Goal: Task Accomplishment & Management: Complete application form

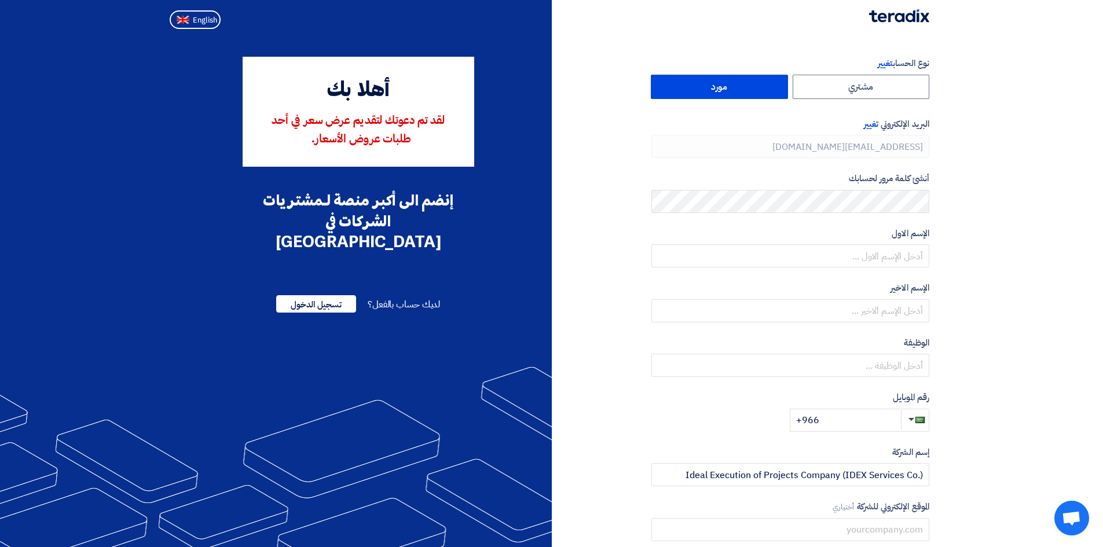
type input "[PHONE_NUMBER]"
click at [763, 89] on label "مورد" at bounding box center [719, 87] width 137 height 24
click at [763, 89] on input "مورد" at bounding box center [719, 86] width 136 height 23
click at [977, 201] on section "نوع الحساب تغيير مشتري مورد البريد الإلكتروني تغيير [EMAIL_ADDRESS][DOMAIN_NAME…" at bounding box center [551, 334] width 1103 height 601
click at [615, 23] on div at bounding box center [551, 17] width 773 height 34
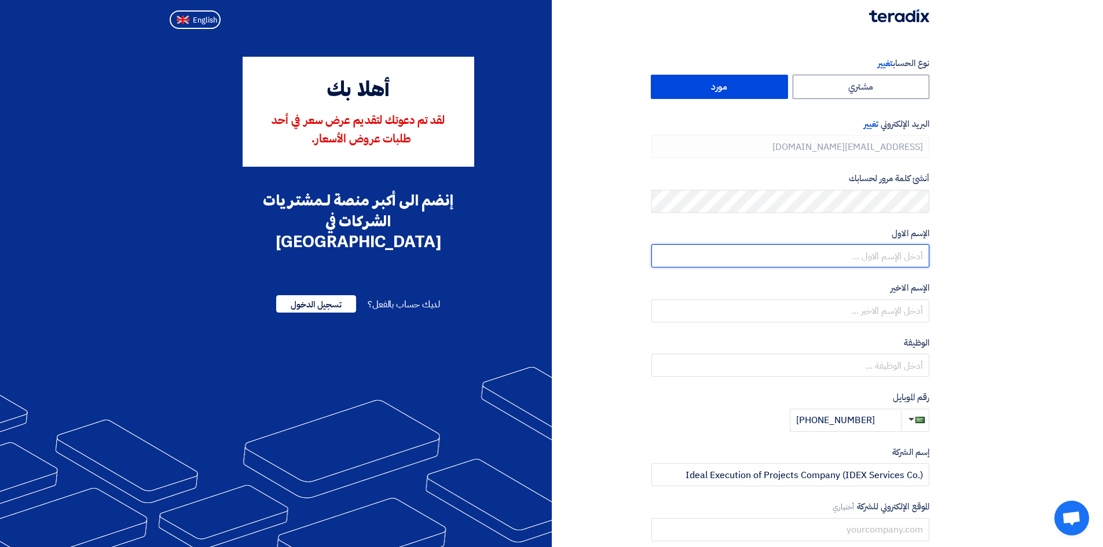
click at [902, 257] on input "text" at bounding box center [790, 255] width 278 height 23
type input "Amr"
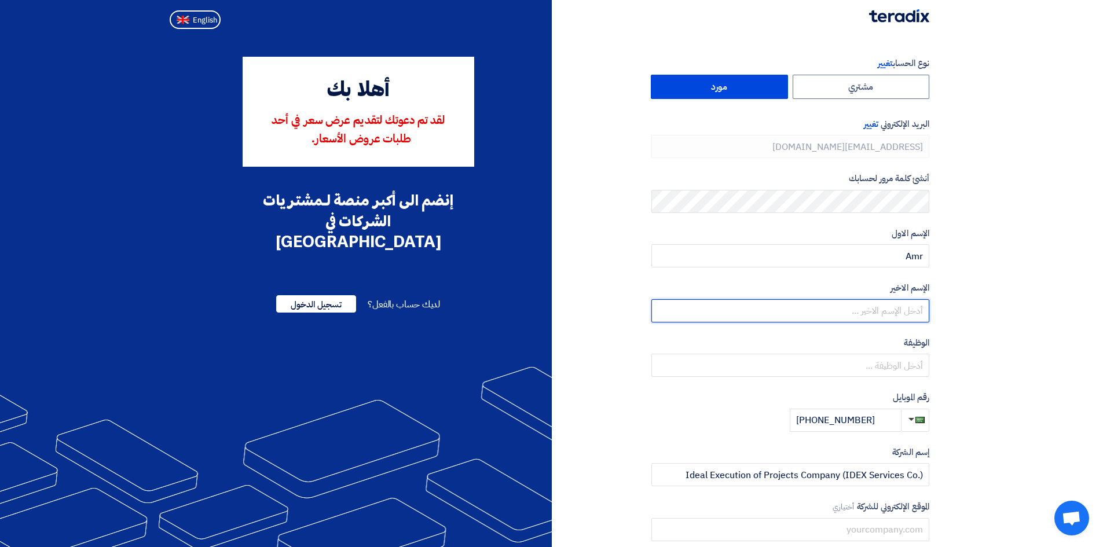
type input "[PERSON_NAME]"
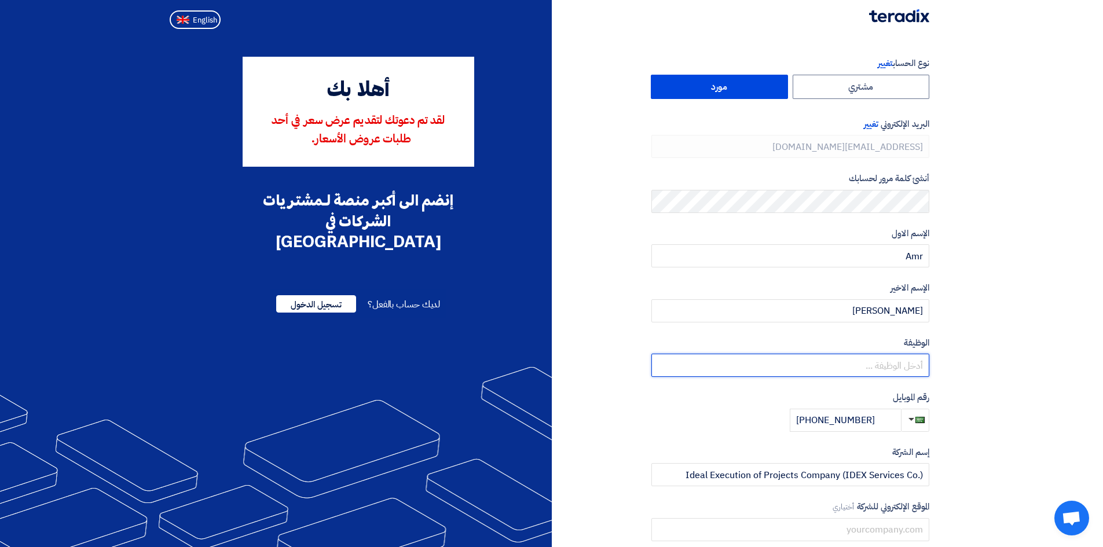
click at [857, 364] on input "text" at bounding box center [790, 365] width 278 height 23
type input "Country Manager"
drag, startPoint x: 878, startPoint y: 436, endPoint x: 875, endPoint y: 412, distance: 24.5
click at [878, 435] on div "نوع الحساب تغيير مشتري مورد البريد الإلكتروني تغيير [EMAIL_ADDRESS][DOMAIN_NAME…" at bounding box center [790, 334] width 278 height 555
click at [875, 412] on input "[PHONE_NUMBER]" at bounding box center [845, 420] width 111 height 23
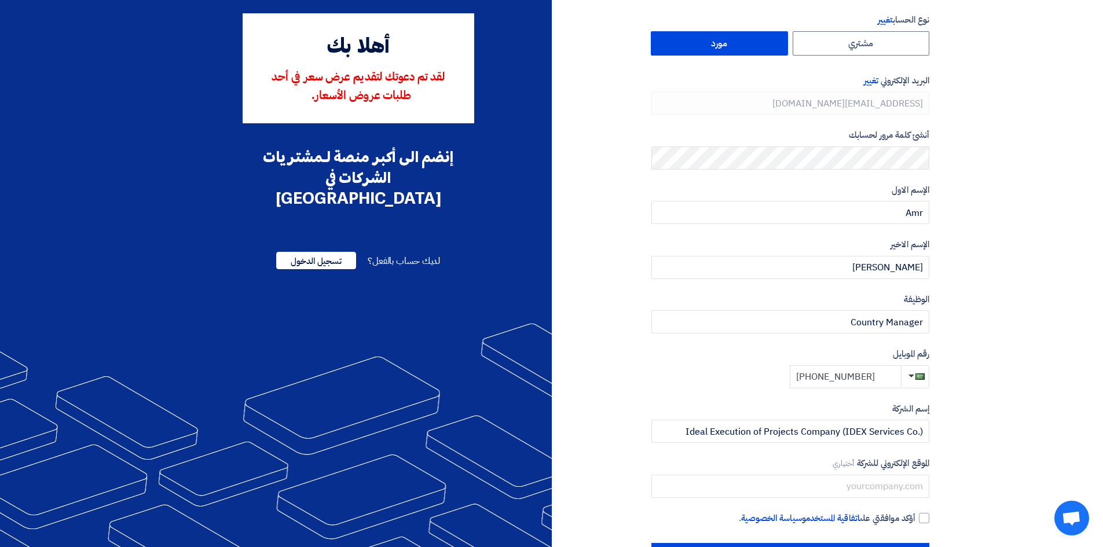
scroll to position [88, 0]
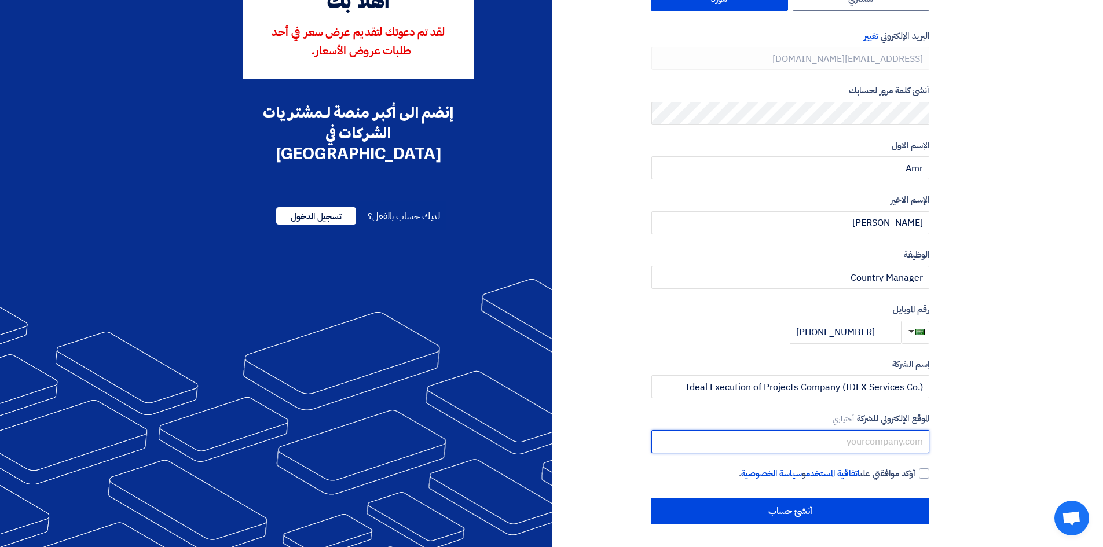
click at [783, 441] on input "text" at bounding box center [790, 441] width 278 height 23
type input "[DOMAIN_NAME]"
click at [917, 475] on label "أؤكد موافقتي على اتفاقية المستخدم و سياسة الخصوصية ." at bounding box center [790, 473] width 278 height 13
click at [915, 475] on input "أؤكد موافقتي على اتفاقية المستخدم و سياسة الخصوصية ." at bounding box center [776, 478] width 278 height 23
checkbox input "true"
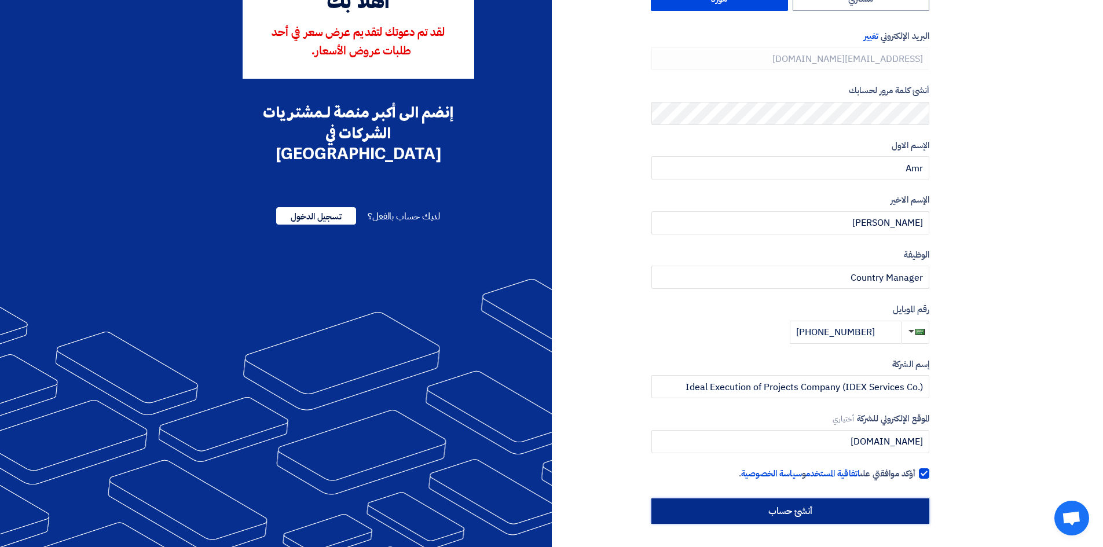
click at [889, 508] on input "أنشئ حساب" at bounding box center [790, 510] width 278 height 25
click at [837, 513] on input "أنشئ حساب" at bounding box center [790, 510] width 278 height 25
click at [795, 514] on input "أنشئ حساب" at bounding box center [790, 510] width 278 height 25
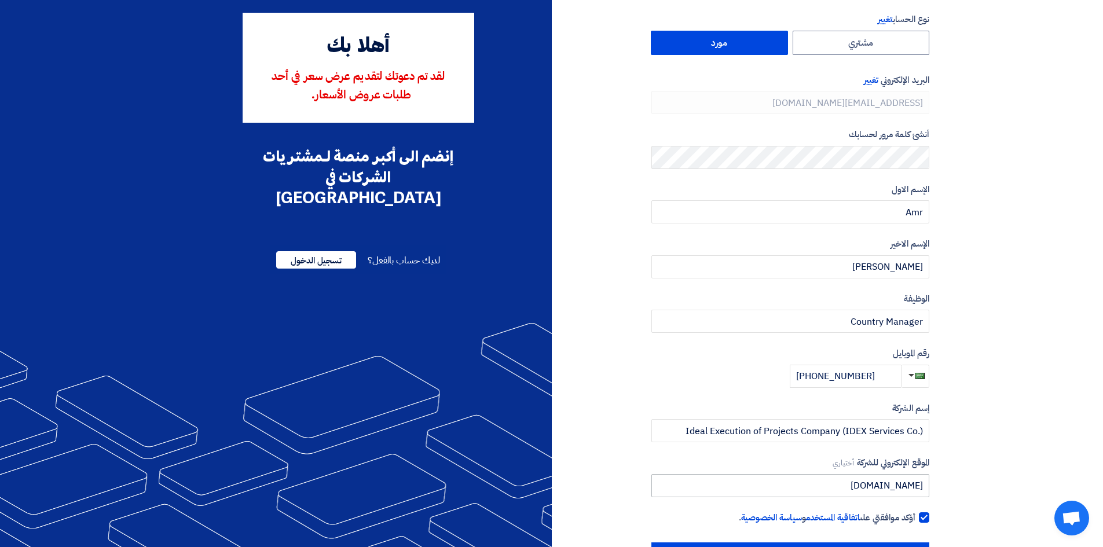
scroll to position [0, 0]
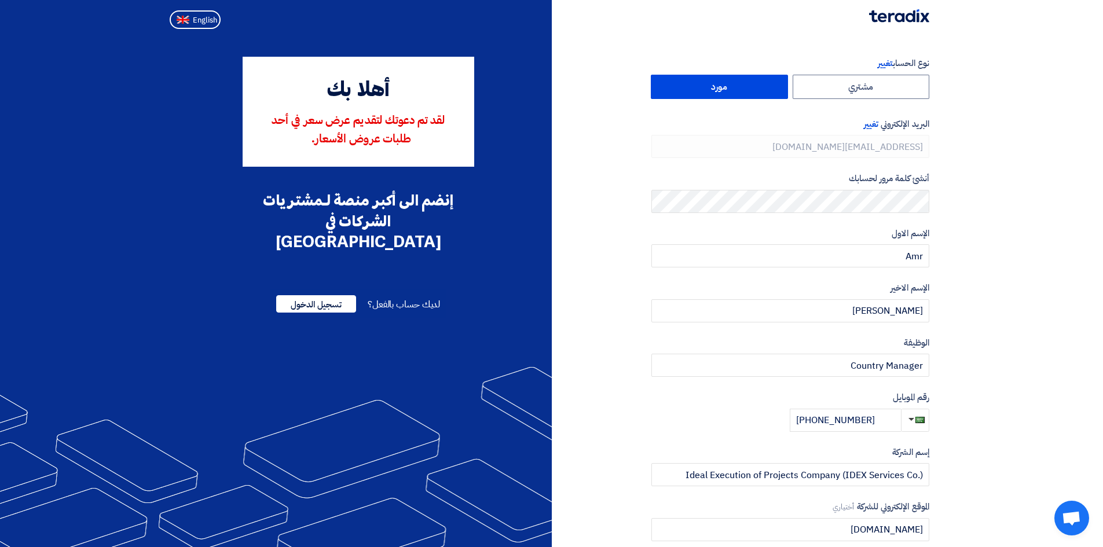
click at [992, 421] on section "نوع الحساب تغيير مشتري مورد البريد الإلكتروني تغيير [EMAIL_ADDRESS][DOMAIN_NAME…" at bounding box center [551, 334] width 1103 height 601
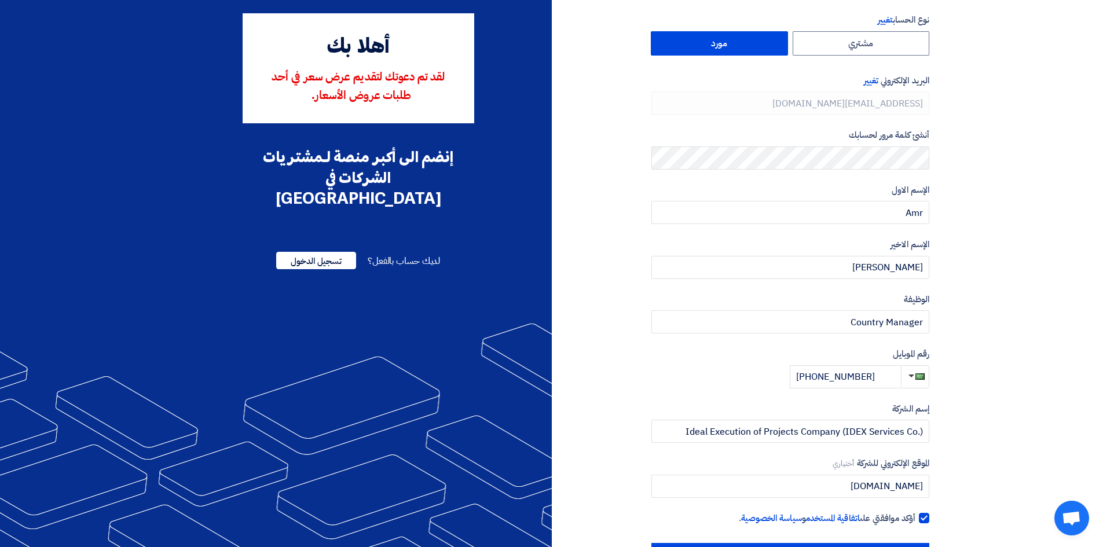
scroll to position [88, 0]
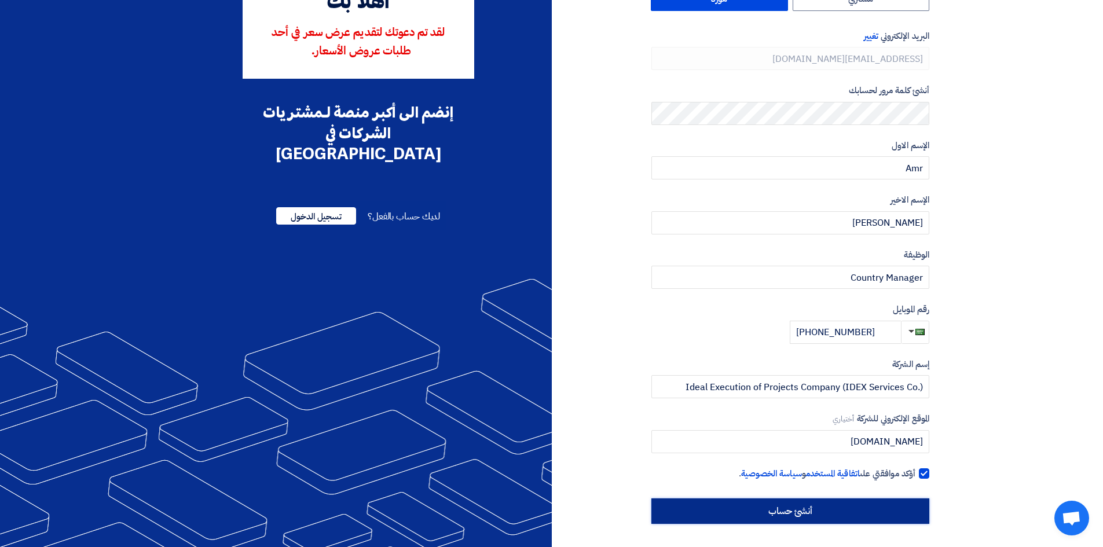
click at [857, 512] on input "أنشئ حساب" at bounding box center [790, 510] width 278 height 25
click at [814, 511] on input "أنشئ حساب" at bounding box center [790, 510] width 278 height 25
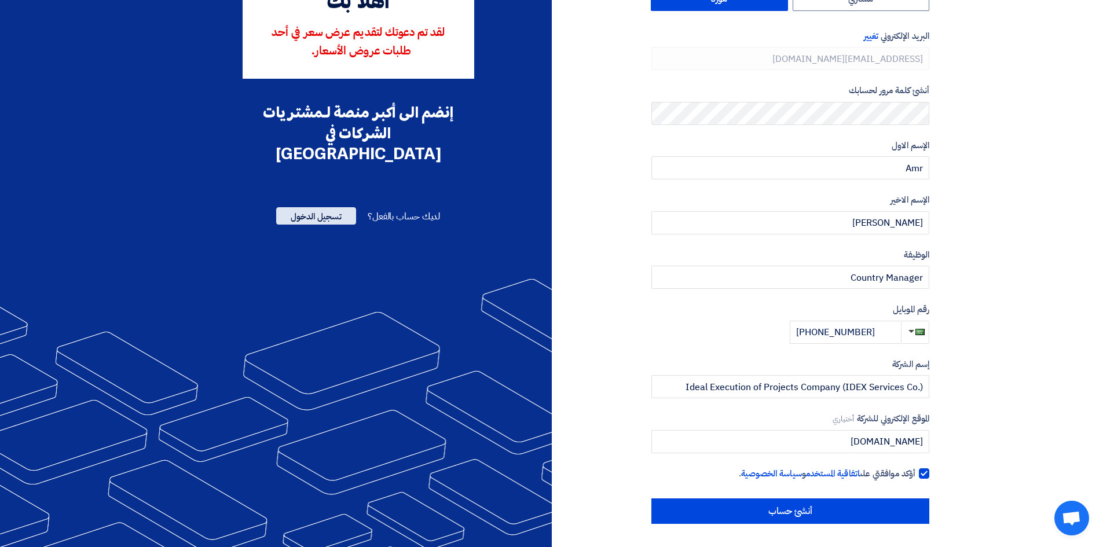
click at [324, 207] on span "تسجيل الدخول" at bounding box center [316, 215] width 80 height 17
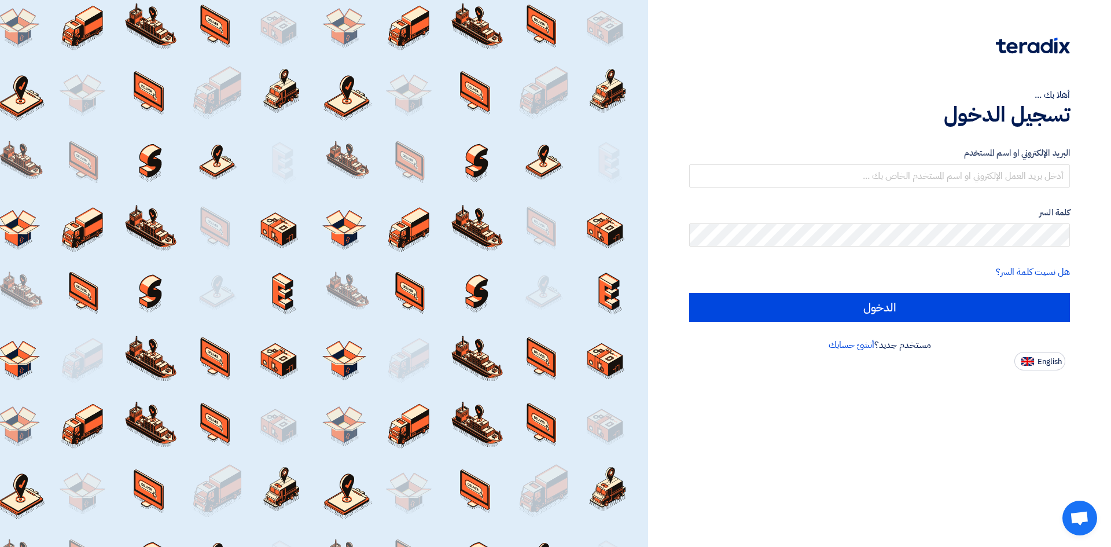
type input "[EMAIL_ADDRESS][DOMAIN_NAME]"
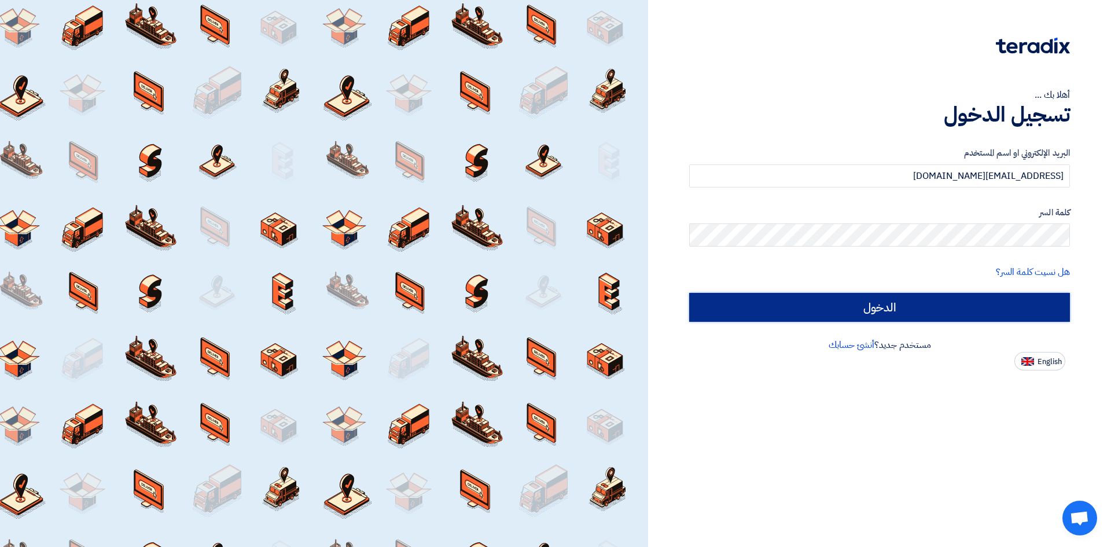
click at [897, 309] on input "الدخول" at bounding box center [879, 307] width 381 height 29
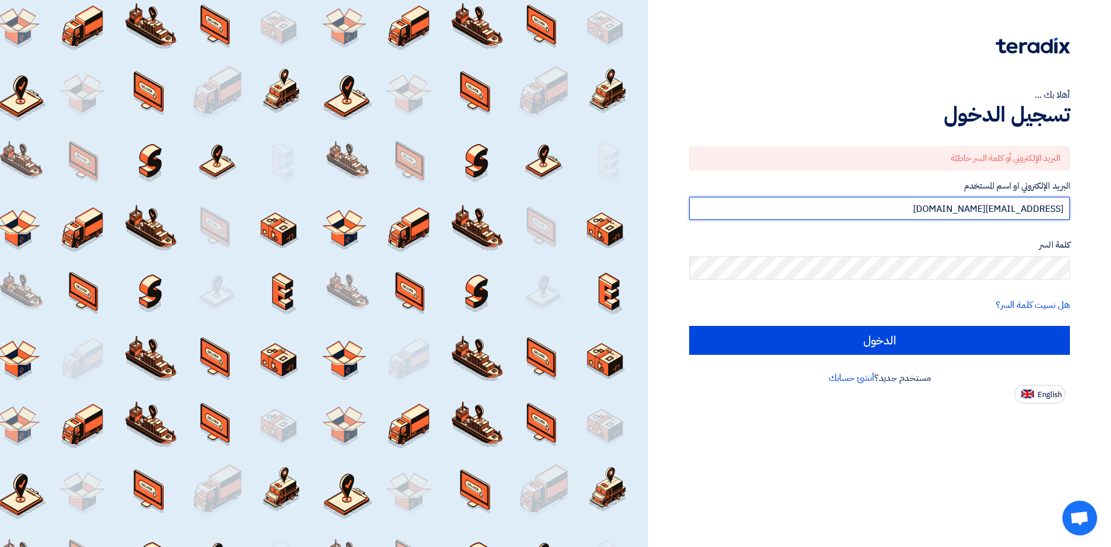
click at [999, 212] on input "[EMAIL_ADDRESS][DOMAIN_NAME]" at bounding box center [879, 208] width 381 height 23
click at [1029, 254] on div "كلمة السر" at bounding box center [879, 258] width 381 height 41
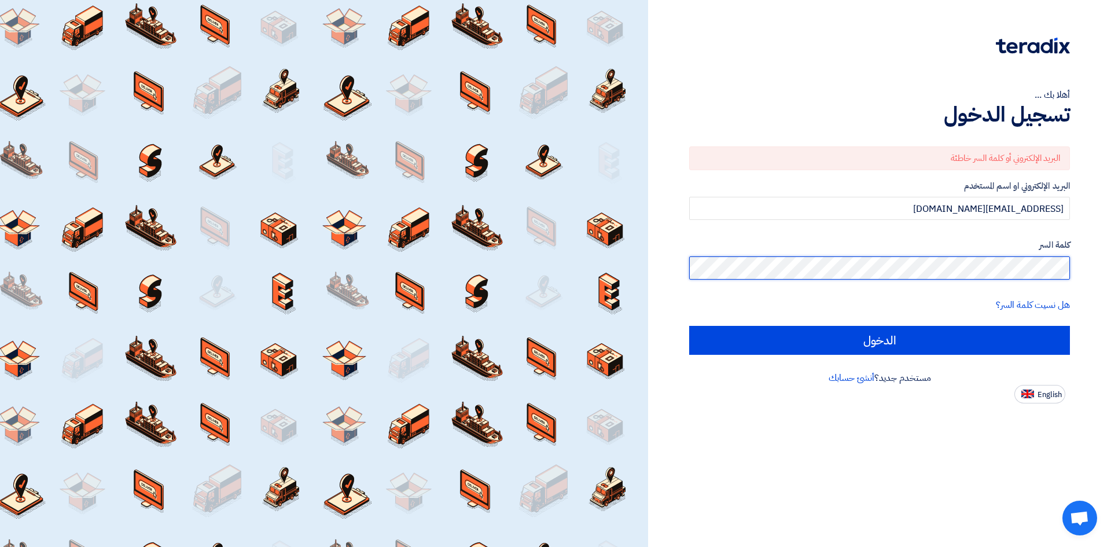
click at [1111, 275] on div "أهلا بك ... تسجيل الدخول البريد الإلكتروني أو كلمة السر خاطئة البريد الإلكتروني…" at bounding box center [879, 273] width 463 height 547
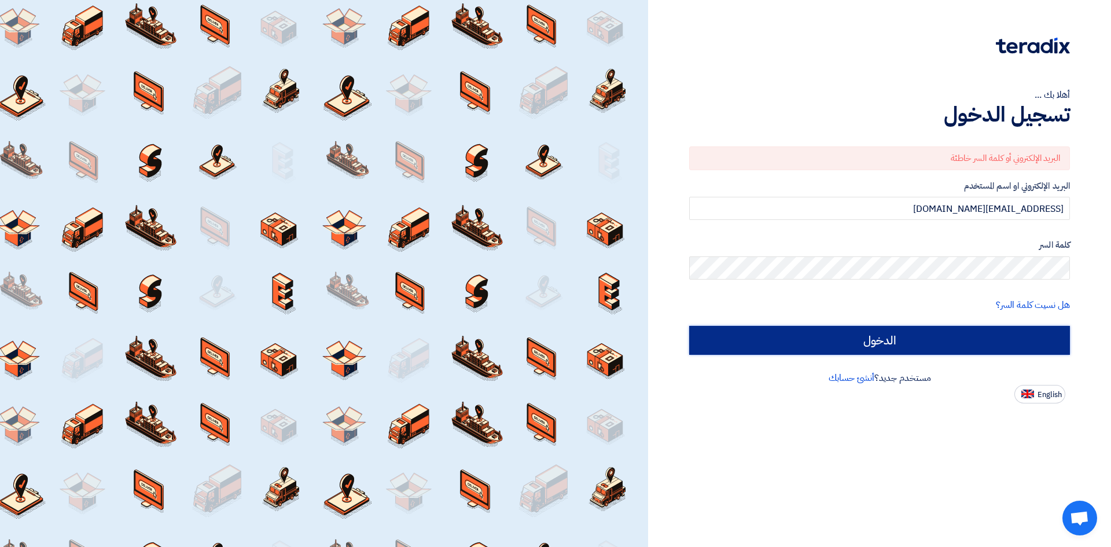
click at [838, 342] on input "الدخول" at bounding box center [879, 340] width 381 height 29
click at [911, 337] on input "الدخول" at bounding box center [879, 340] width 381 height 29
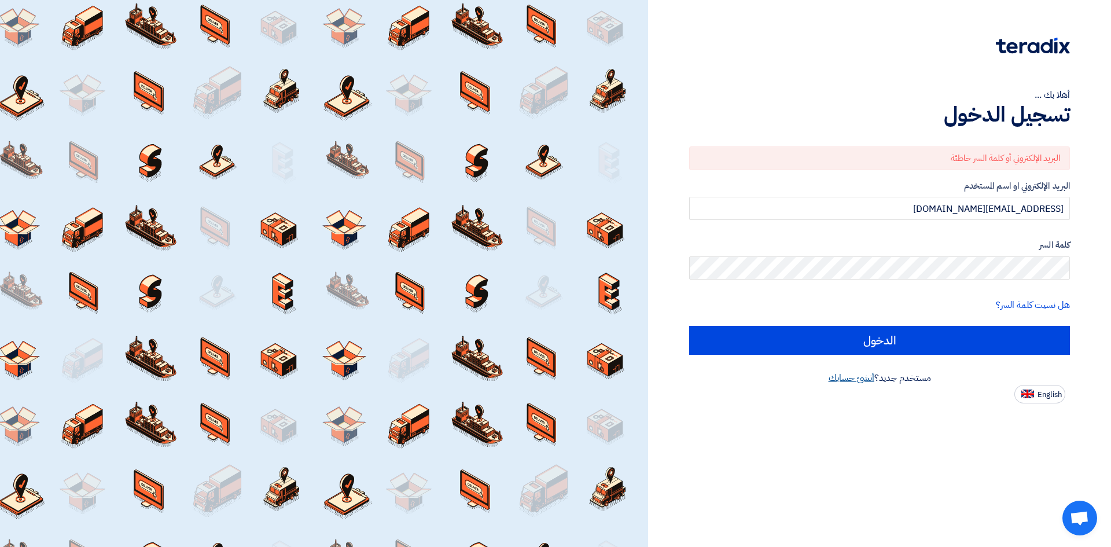
click at [864, 377] on link "أنشئ حسابك" at bounding box center [852, 378] width 46 height 14
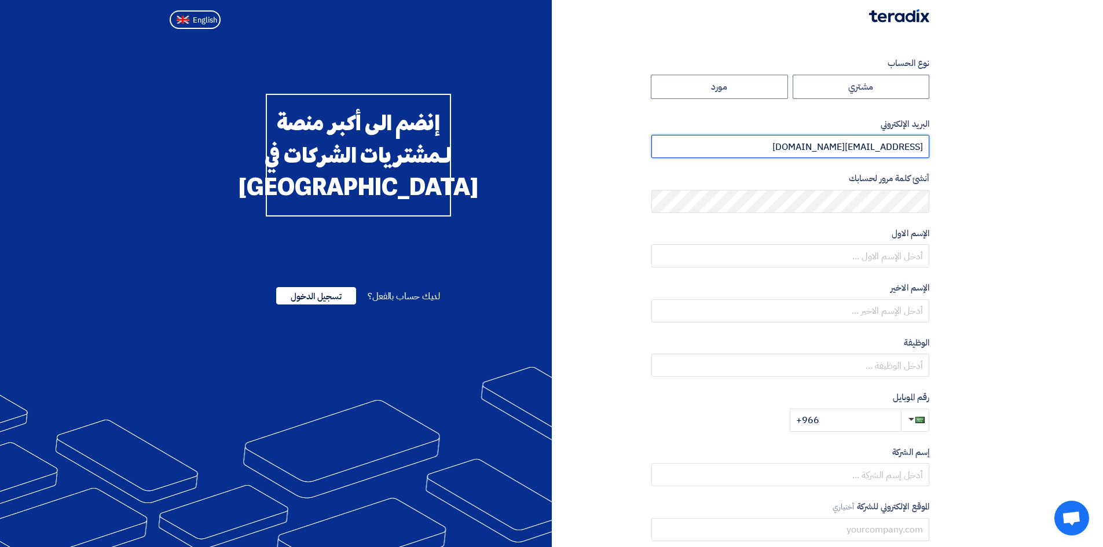
click at [886, 144] on input "[EMAIL_ADDRESS][DOMAIN_NAME]" at bounding box center [790, 146] width 278 height 23
drag, startPoint x: 885, startPoint y: 148, endPoint x: 794, endPoint y: 148, distance: 91.5
click at [794, 148] on input "[EMAIL_ADDRESS][DOMAIN_NAME]" at bounding box center [790, 146] width 278 height 23
type input "[EMAIL_ADDRESS][DOMAIN_NAME]"
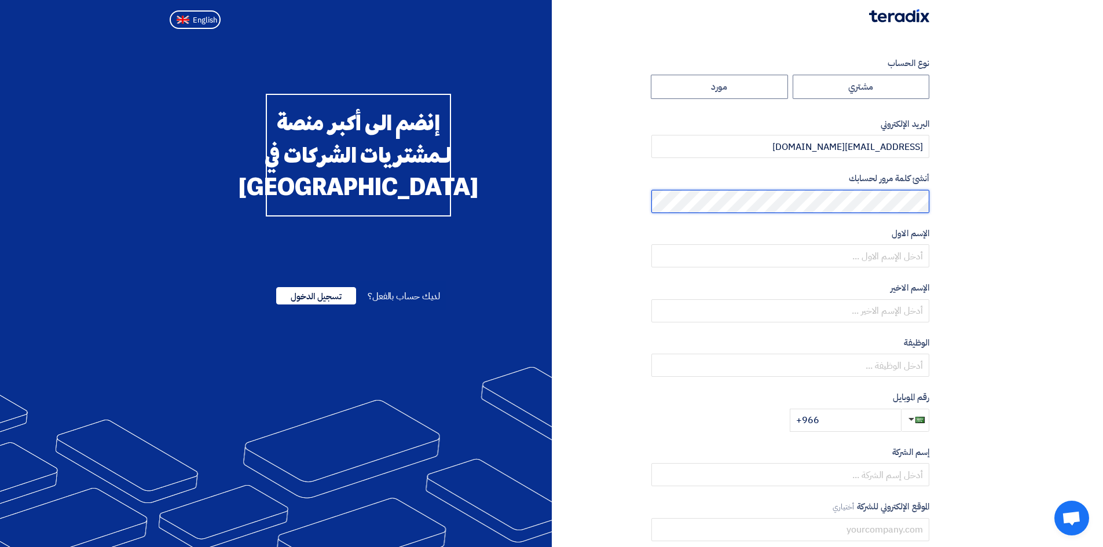
click at [948, 198] on section "نوع الحساب مشتري مورد البريد الإلكتروني [EMAIL_ADDRESS][DOMAIN_NAME] أنشئ كلمة …" at bounding box center [551, 334] width 1103 height 601
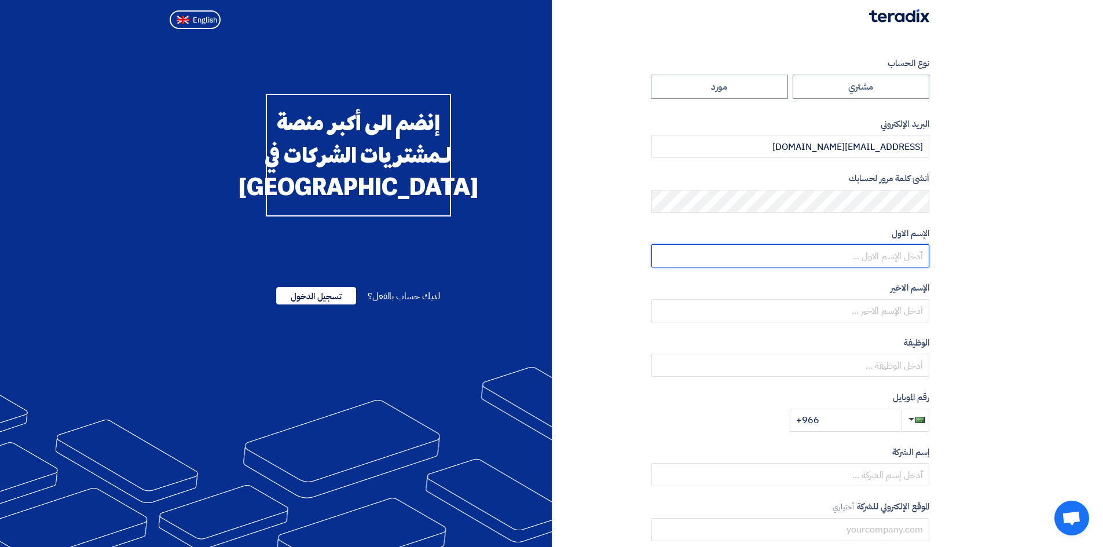
click at [903, 251] on input "text" at bounding box center [790, 255] width 278 height 23
type input "Amr"
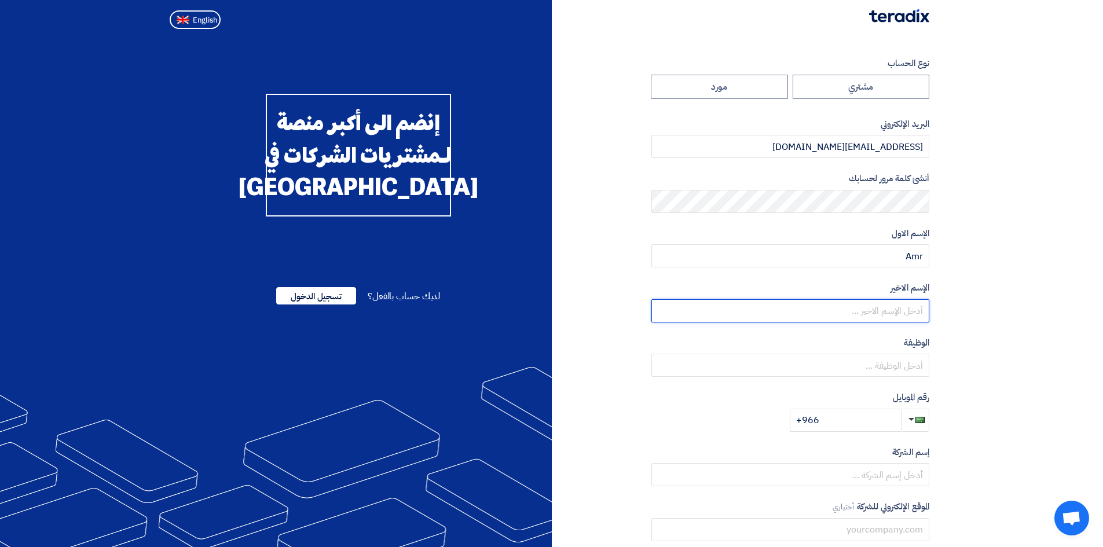
type input "[PERSON_NAME]"
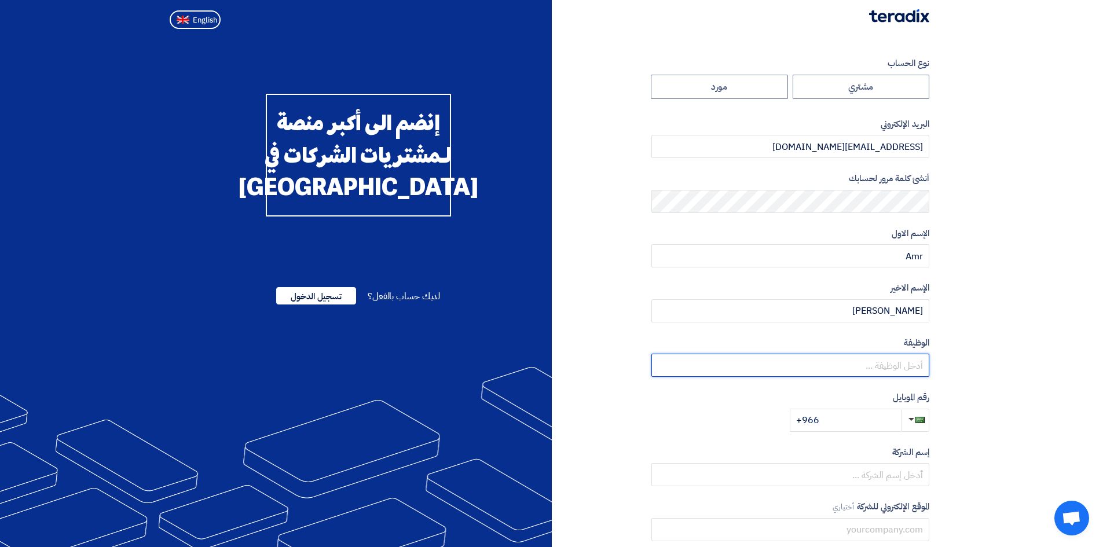
click at [847, 363] on input "text" at bounding box center [790, 365] width 278 height 23
type input "Country Manager"
click at [839, 424] on input "+966" at bounding box center [845, 420] width 111 height 23
click at [845, 419] on input "+966" at bounding box center [845, 420] width 111 height 23
paste input "[PHONE_NUMBER]"
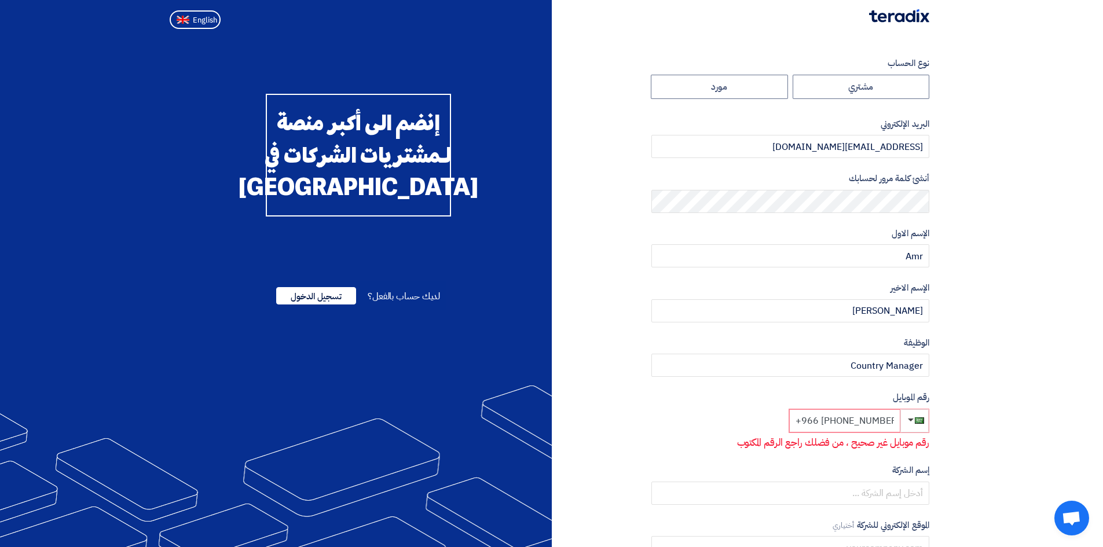
drag, startPoint x: 842, startPoint y: 421, endPoint x: 825, endPoint y: 423, distance: 16.8
click at [825, 423] on input "+966 [PHONE_NUMBER]" at bounding box center [844, 420] width 111 height 23
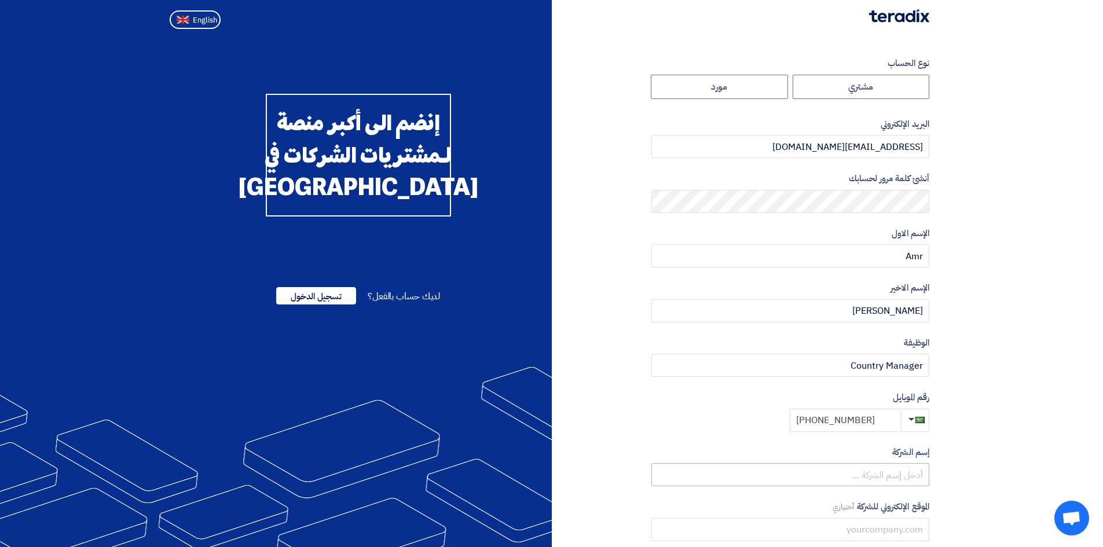
type input "[PHONE_NUMBER]"
click at [855, 474] on input "text" at bounding box center [790, 474] width 278 height 23
type input "Ideal Execution of Projects Company (IDEX Services Co.)"
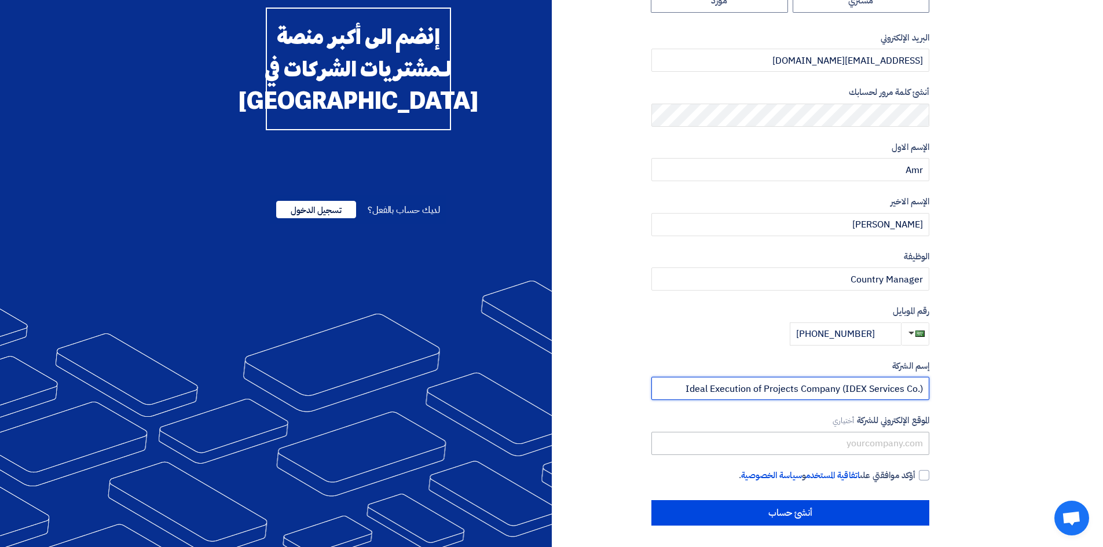
scroll to position [88, 0]
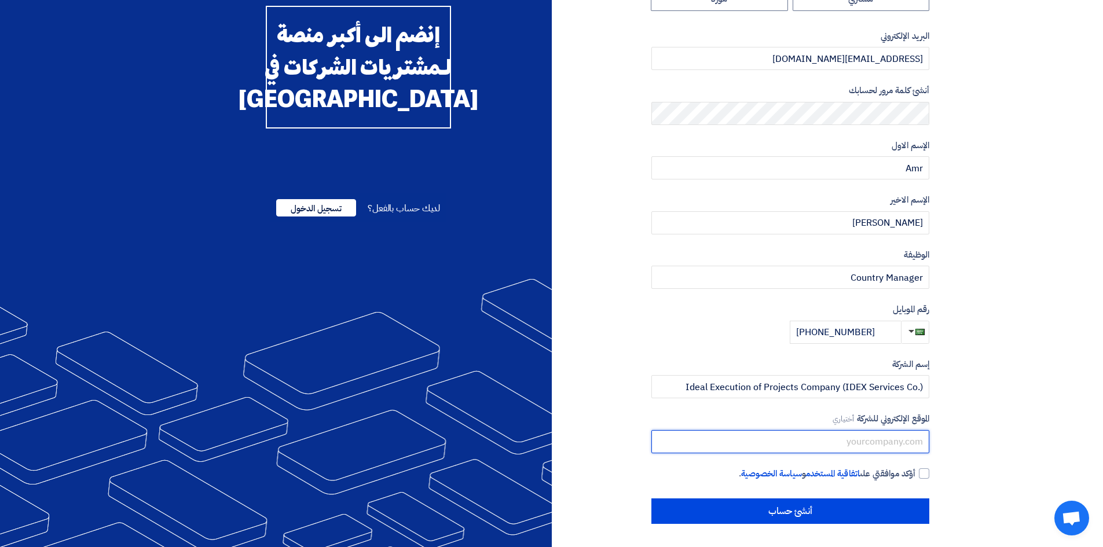
click at [862, 450] on input "text" at bounding box center [790, 441] width 278 height 23
type input "[DOMAIN_NAME]"
click at [923, 471] on div at bounding box center [924, 473] width 10 height 10
click at [915, 471] on input "أؤكد موافقتي على اتفاقية المستخدم و سياسة الخصوصية ." at bounding box center [776, 478] width 278 height 23
checkbox input "true"
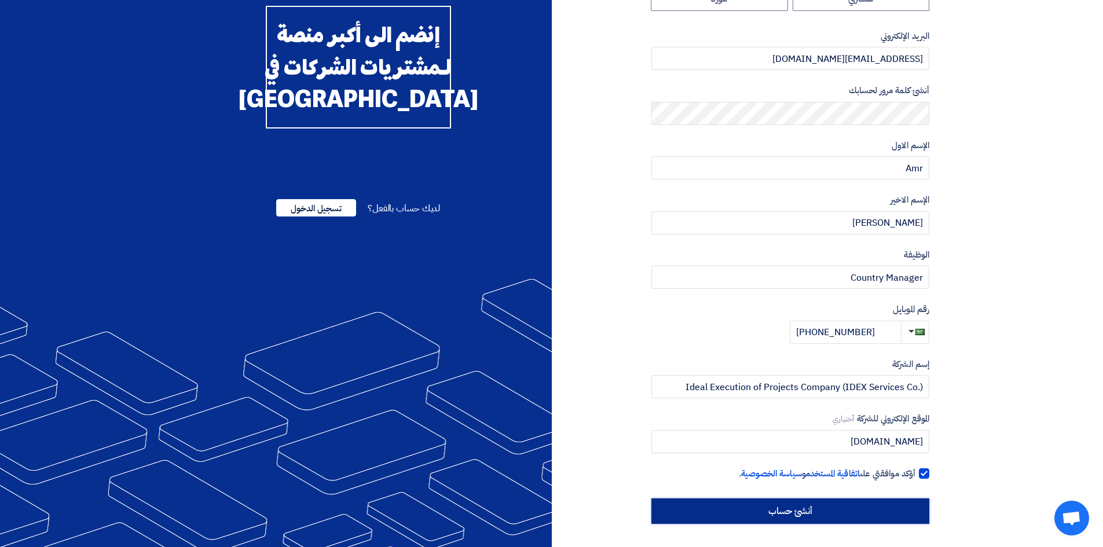
click at [814, 504] on input "أنشئ حساب" at bounding box center [790, 510] width 278 height 25
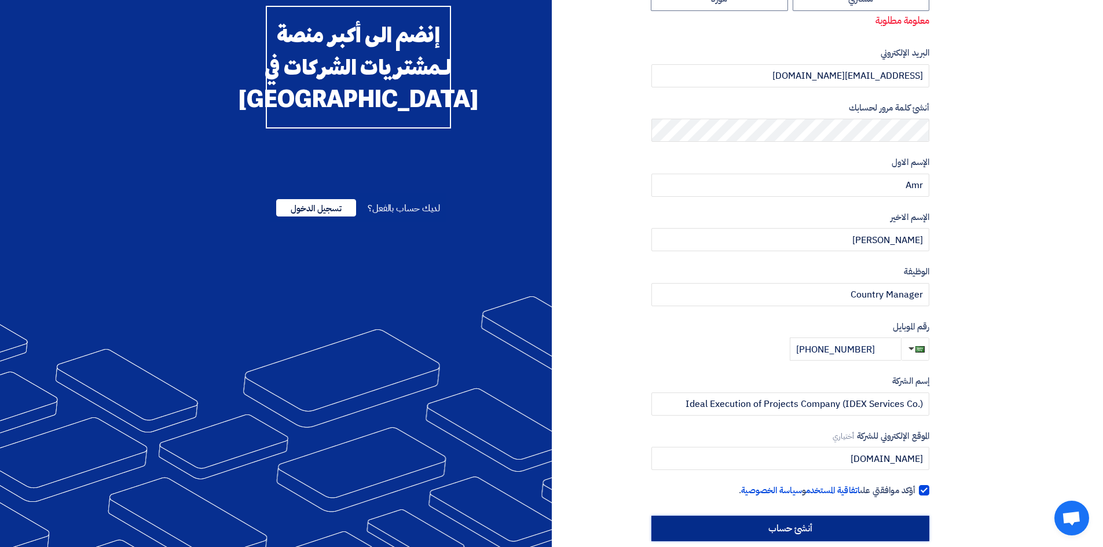
scroll to position [0, 0]
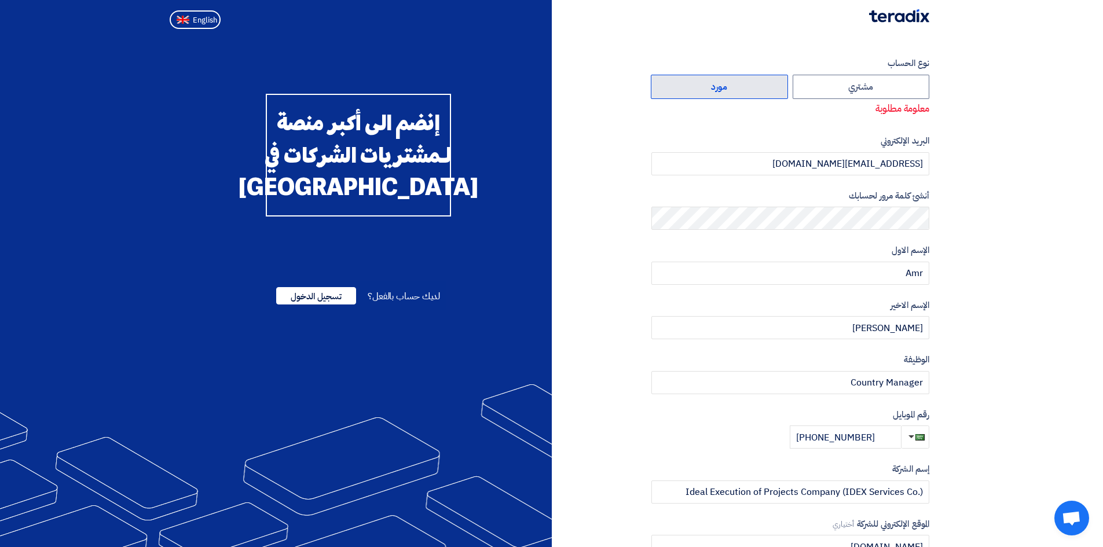
click at [731, 79] on label "مورد" at bounding box center [719, 87] width 137 height 24
click at [731, 79] on input "مورد" at bounding box center [719, 86] width 136 height 23
radio input "true"
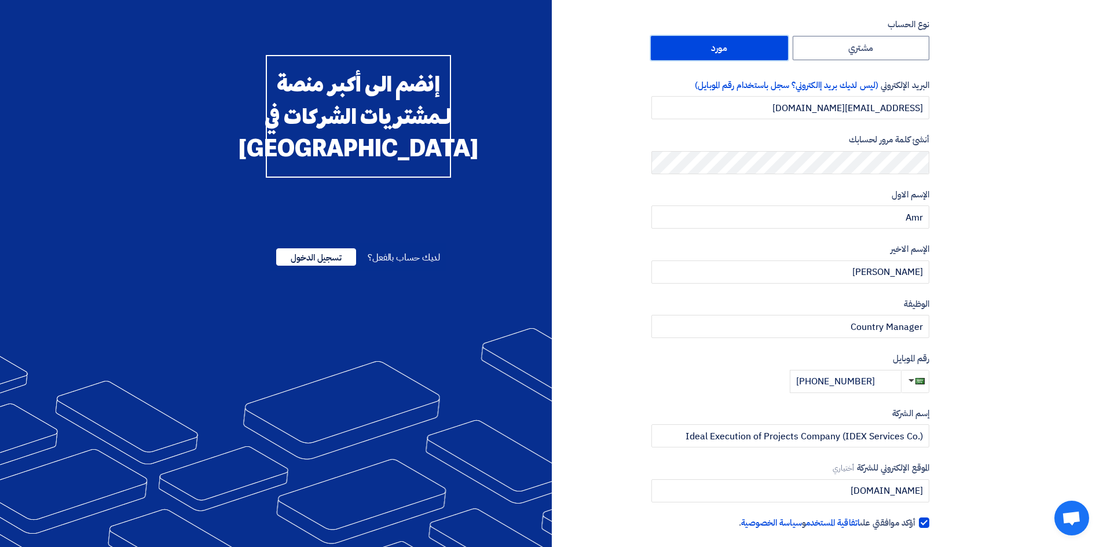
scroll to position [88, 0]
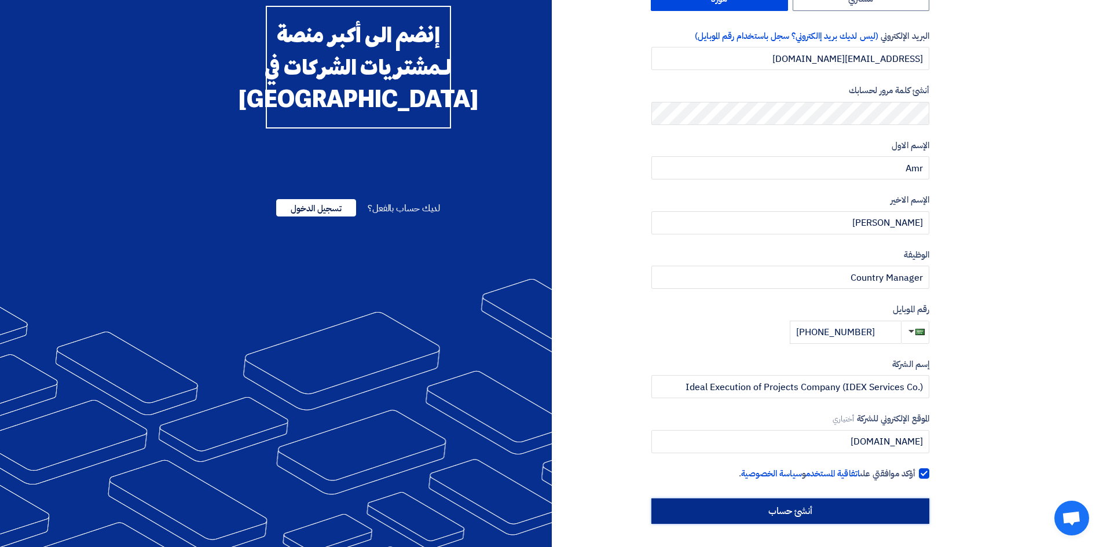
click at [876, 501] on input "أنشئ حساب" at bounding box center [790, 510] width 278 height 25
click at [824, 512] on input "أنشئ حساب" at bounding box center [790, 510] width 278 height 25
click at [715, 509] on input "أنشئ حساب" at bounding box center [790, 510] width 278 height 25
click at [728, 506] on input "أنشئ حساب" at bounding box center [790, 510] width 278 height 25
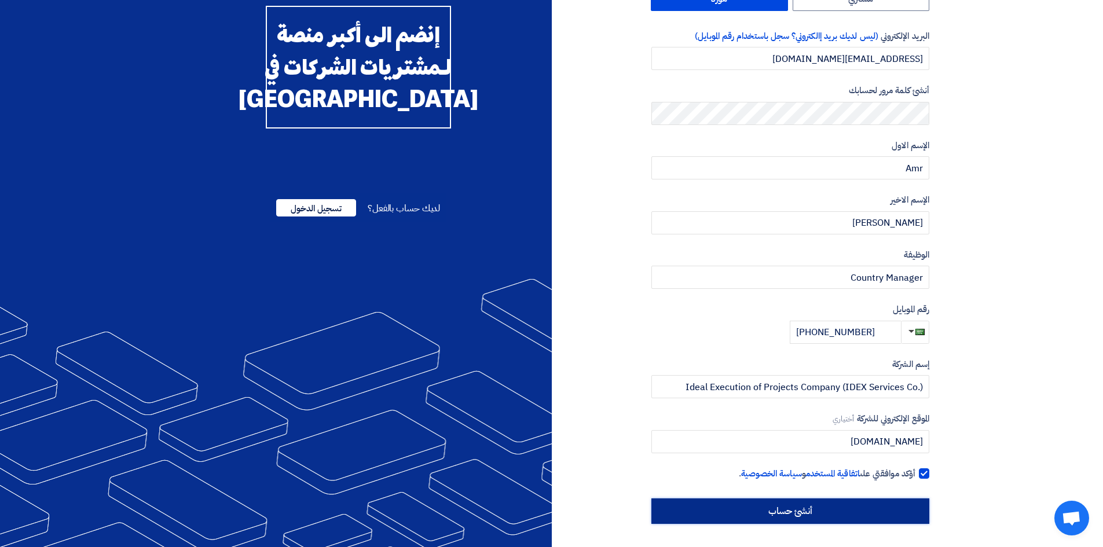
click at [783, 510] on input "أنشئ حساب" at bounding box center [790, 510] width 278 height 25
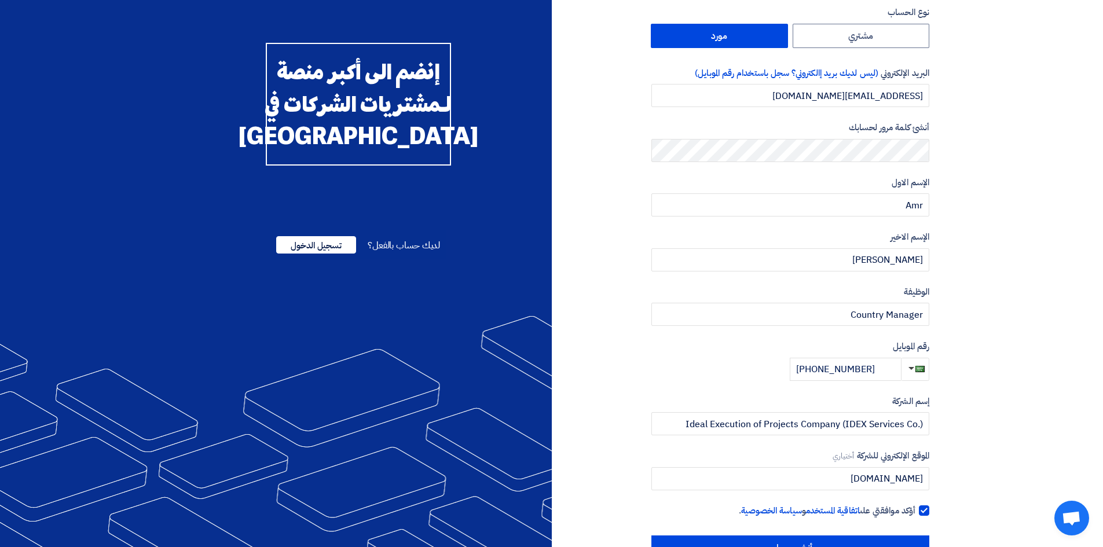
scroll to position [30, 0]
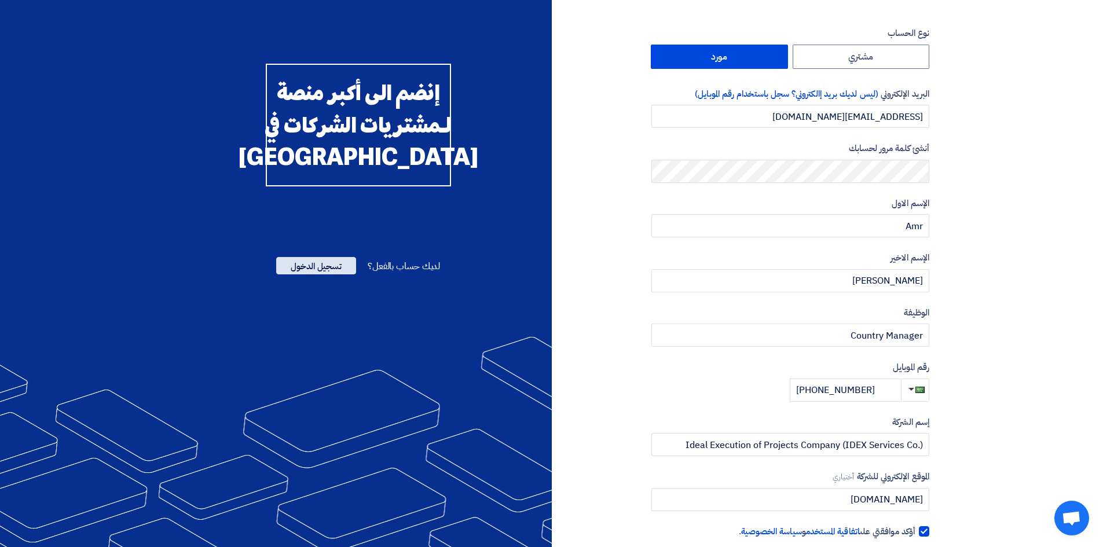
click at [324, 274] on span "تسجيل الدخول" at bounding box center [316, 265] width 80 height 17
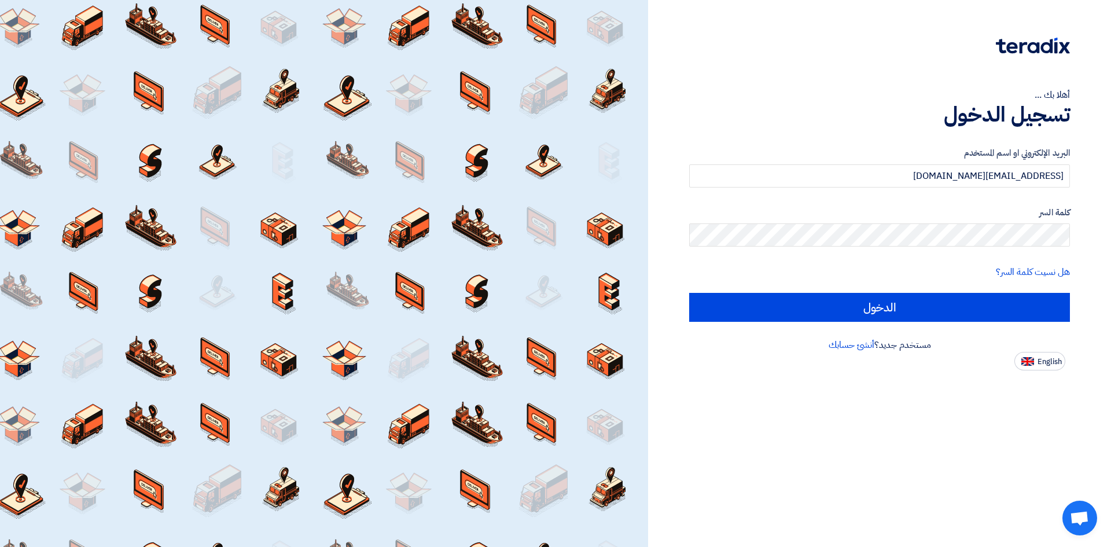
type input "[EMAIL_ADDRESS][DOMAIN_NAME]"
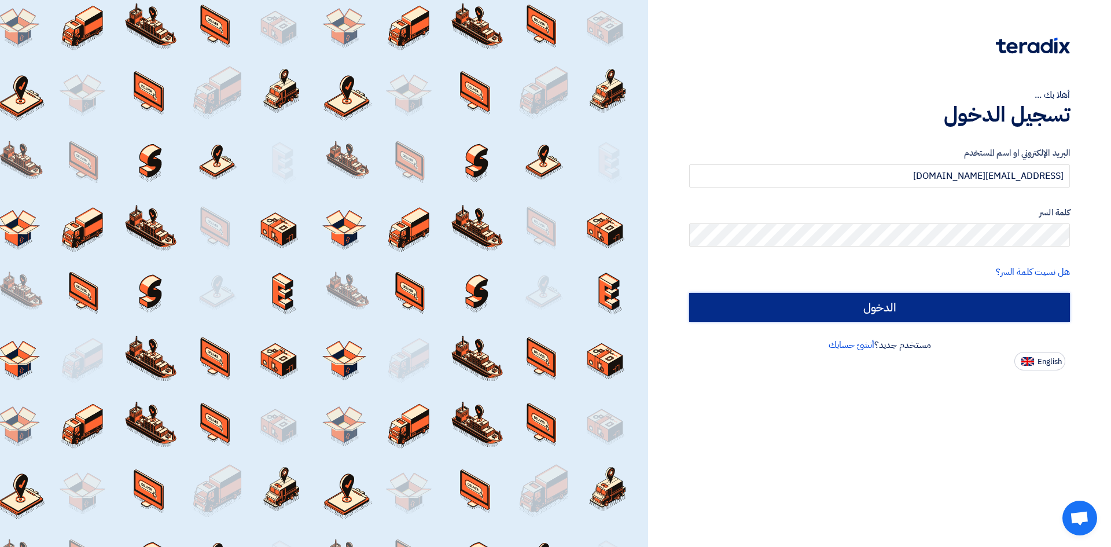
click at [983, 303] on input "الدخول" at bounding box center [879, 307] width 381 height 29
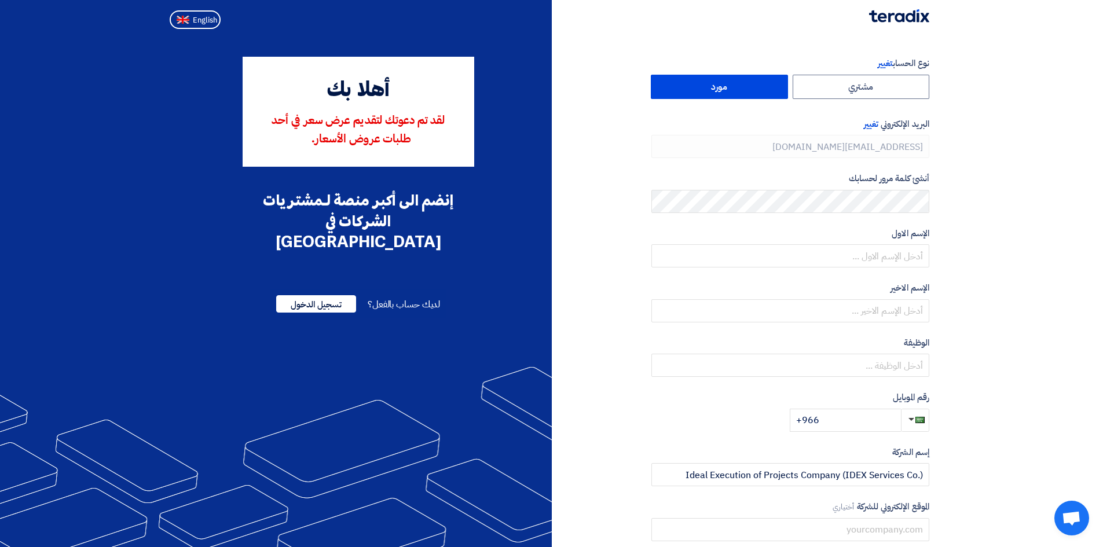
type input "[PHONE_NUMBER]"
click at [334, 295] on span "تسجيل الدخول" at bounding box center [316, 303] width 80 height 17
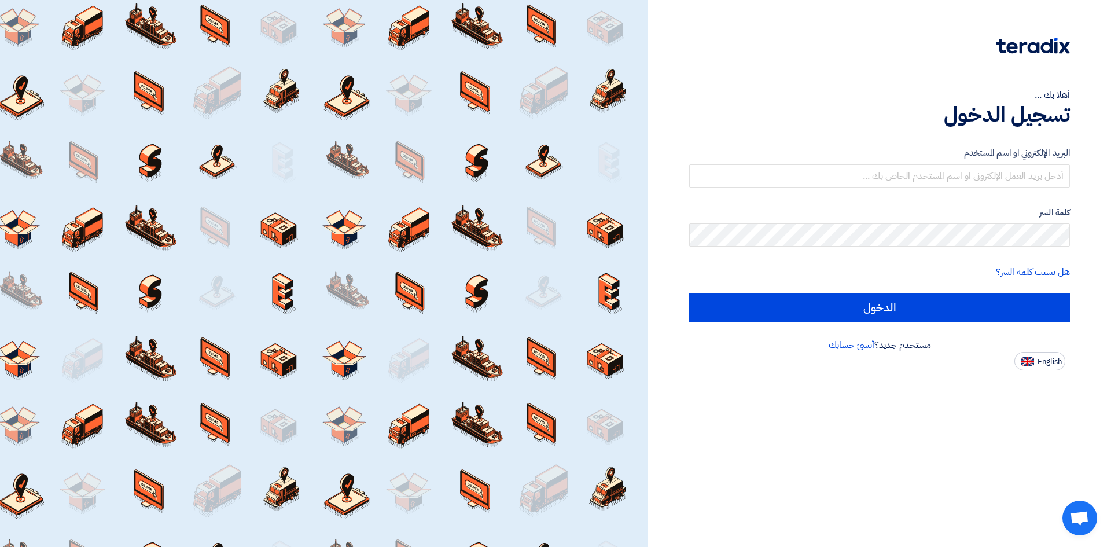
type input "[EMAIL_ADDRESS][DOMAIN_NAME]"
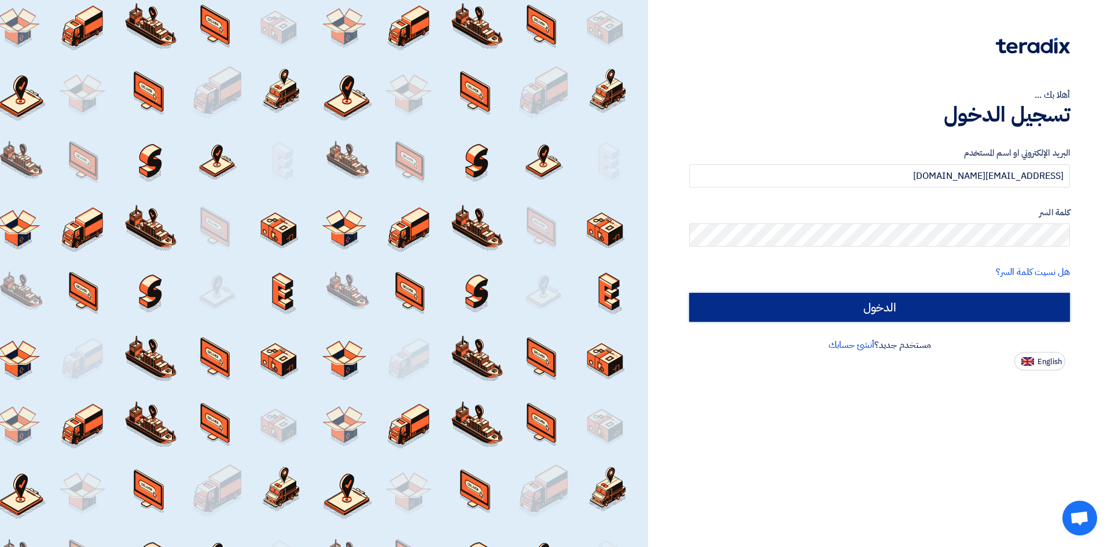
click at [1032, 307] on input "الدخول" at bounding box center [879, 307] width 381 height 29
